Goal: Task Accomplishment & Management: Use online tool/utility

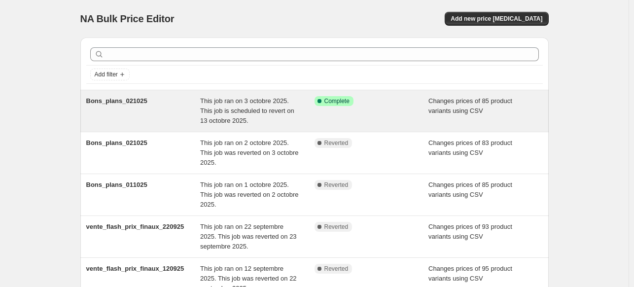
click at [365, 108] on div "Success Complete Complete" at bounding box center [372, 111] width 114 height 30
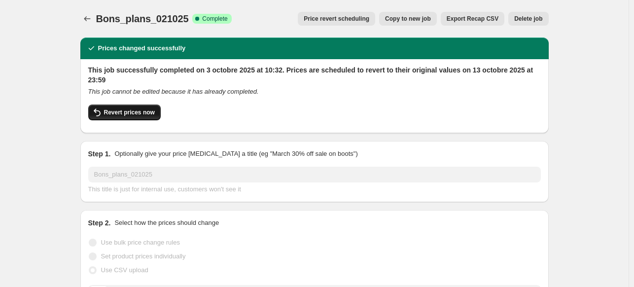
click at [130, 110] on span "Revert prices now" at bounding box center [129, 112] width 51 height 8
checkbox input "false"
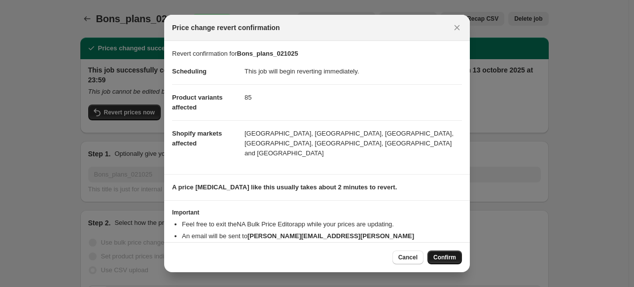
click at [451, 254] on span "Confirm" at bounding box center [444, 257] width 23 height 8
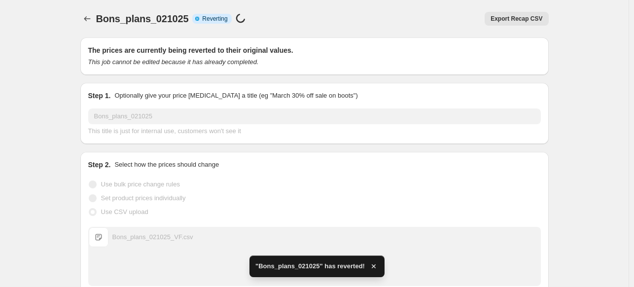
checkbox input "true"
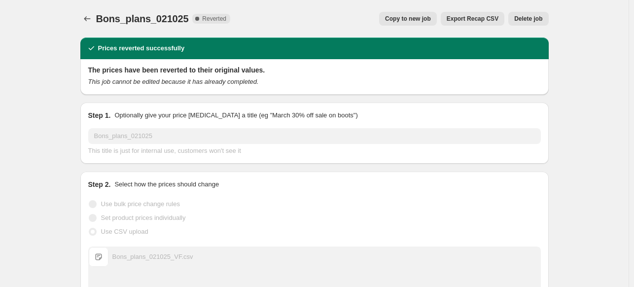
click at [89, 20] on icon "Price change jobs" at bounding box center [87, 19] width 10 height 10
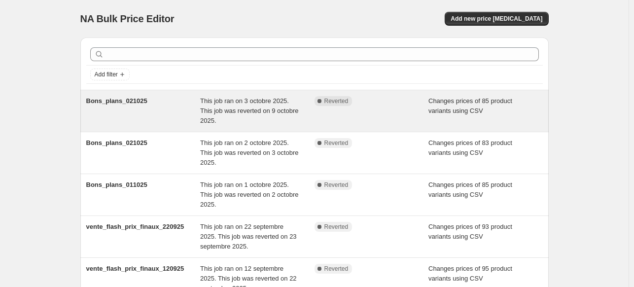
click at [286, 111] on span "This job ran on 3 octobre 2025. This job was reverted on 9 octobre 2025." at bounding box center [249, 110] width 98 height 27
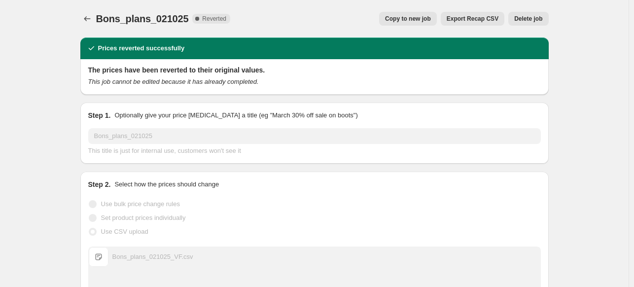
click at [421, 19] on span "Copy to new job" at bounding box center [408, 19] width 46 height 8
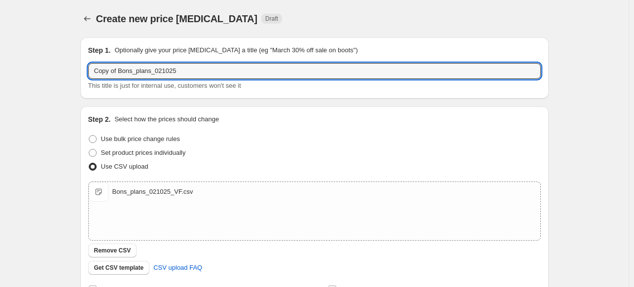
drag, startPoint x: 121, startPoint y: 72, endPoint x: 59, endPoint y: 75, distance: 61.7
click at [59, 75] on div "Create new price change job. This page is ready Create new price change job Dra…" at bounding box center [314, 228] width 629 height 457
drag, startPoint x: 153, startPoint y: 72, endPoint x: 135, endPoint y: 72, distance: 18.3
click at [152, 72] on input "Bons_plans_021025" at bounding box center [314, 71] width 453 height 16
drag, startPoint x: 137, startPoint y: 72, endPoint x: 132, endPoint y: 72, distance: 5.0
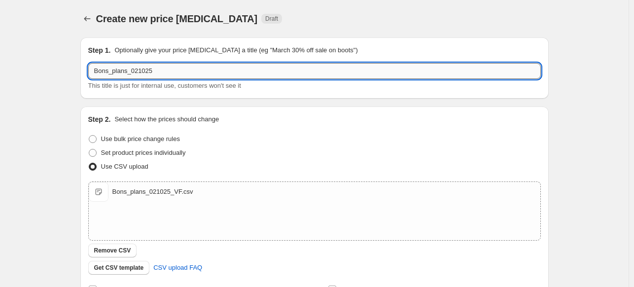
click at [132, 72] on input "Bons_plans_021025" at bounding box center [314, 71] width 453 height 16
type input "Bons_plans_091025"
click at [64, 138] on div "Create new price change job. This page is ready Create new price change job Dra…" at bounding box center [314, 228] width 629 height 457
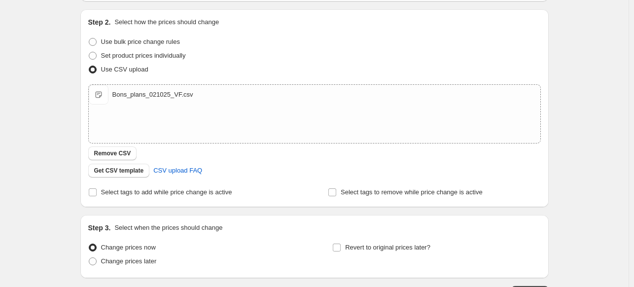
scroll to position [99, 0]
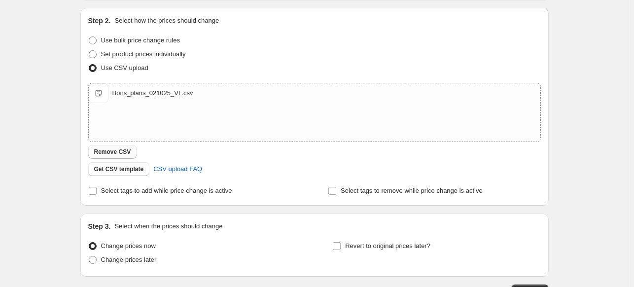
click at [105, 150] on span "Remove CSV" at bounding box center [112, 152] width 37 height 8
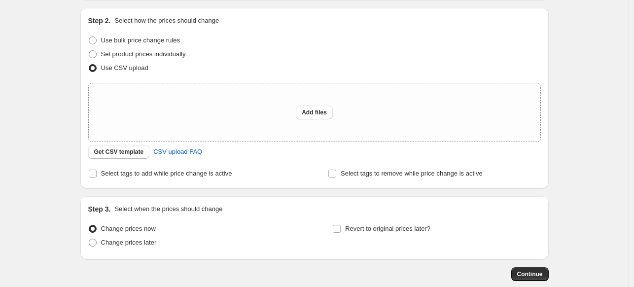
click at [52, 113] on div "Create new price change job. This page is ready Create new price change job Dra…" at bounding box center [314, 121] width 629 height 440
click at [312, 122] on div "Add files" at bounding box center [315, 112] width 452 height 58
type input "C:\fakepath\VENTES FLASH OCTOBRE 2025 V2 Nouveaux PV ES et IT_FINAL.csv"
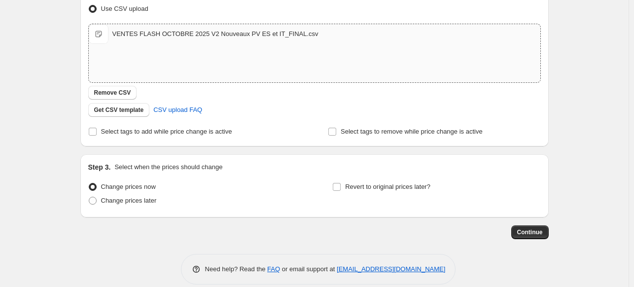
scroll to position [170, 0]
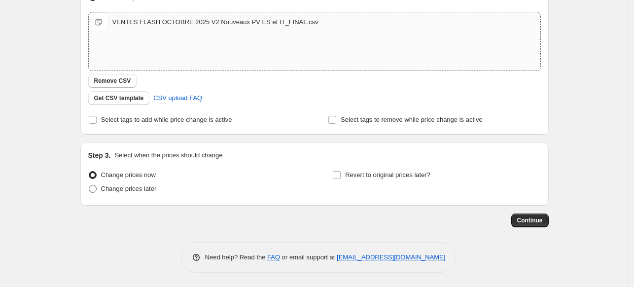
click at [97, 190] on span at bounding box center [93, 189] width 8 height 8
click at [89, 185] on input "Change prices later" at bounding box center [89, 185] width 0 height 0
radio input "true"
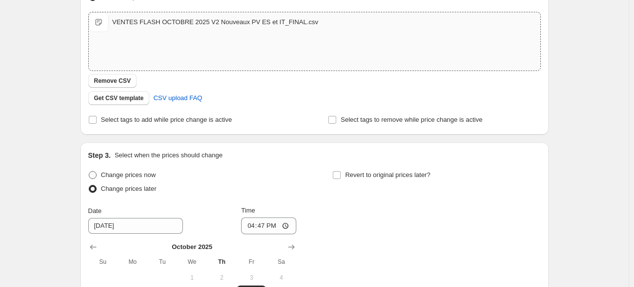
click at [99, 176] on label "Change prices now" at bounding box center [122, 175] width 68 height 14
click at [89, 172] on input "Change prices now" at bounding box center [89, 171] width 0 height 0
radio input "true"
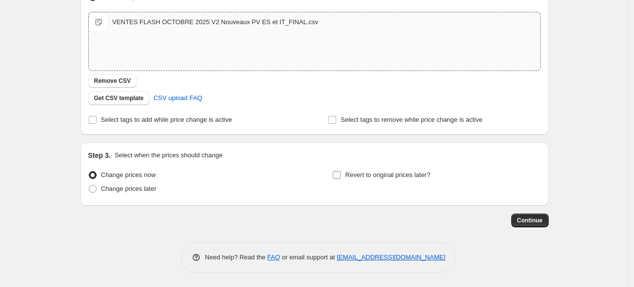
click at [344, 174] on label "Revert to original prices later?" at bounding box center [381, 175] width 98 height 14
click at [341, 174] on input "Revert to original prices later?" at bounding box center [337, 175] width 8 height 8
checkbox input "true"
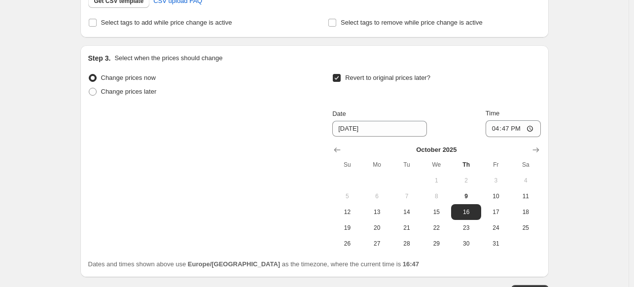
scroll to position [268, 0]
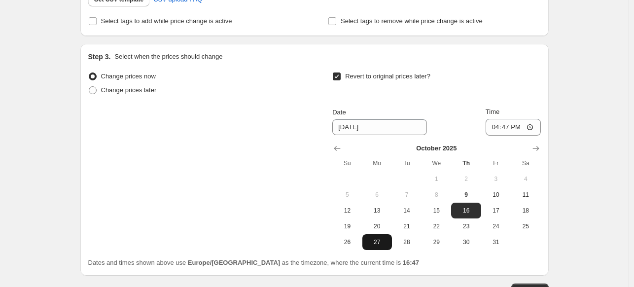
click at [385, 242] on span "27" at bounding box center [377, 242] width 22 height 8
type input "10/27/2025"
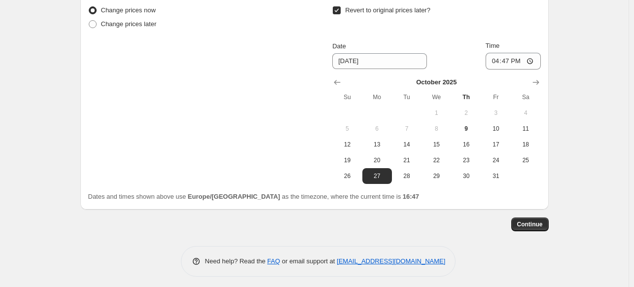
scroll to position [338, 0]
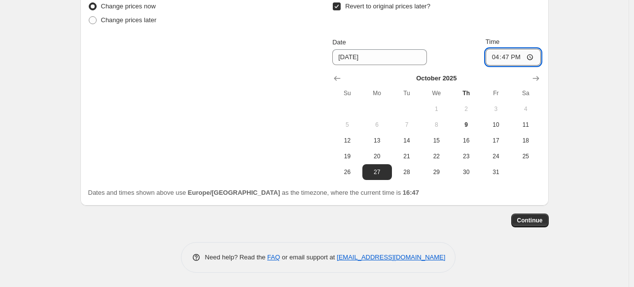
click at [510, 59] on input "16:47" at bounding box center [513, 57] width 55 height 17
type input "23:59"
